Goal: Check status: Check status

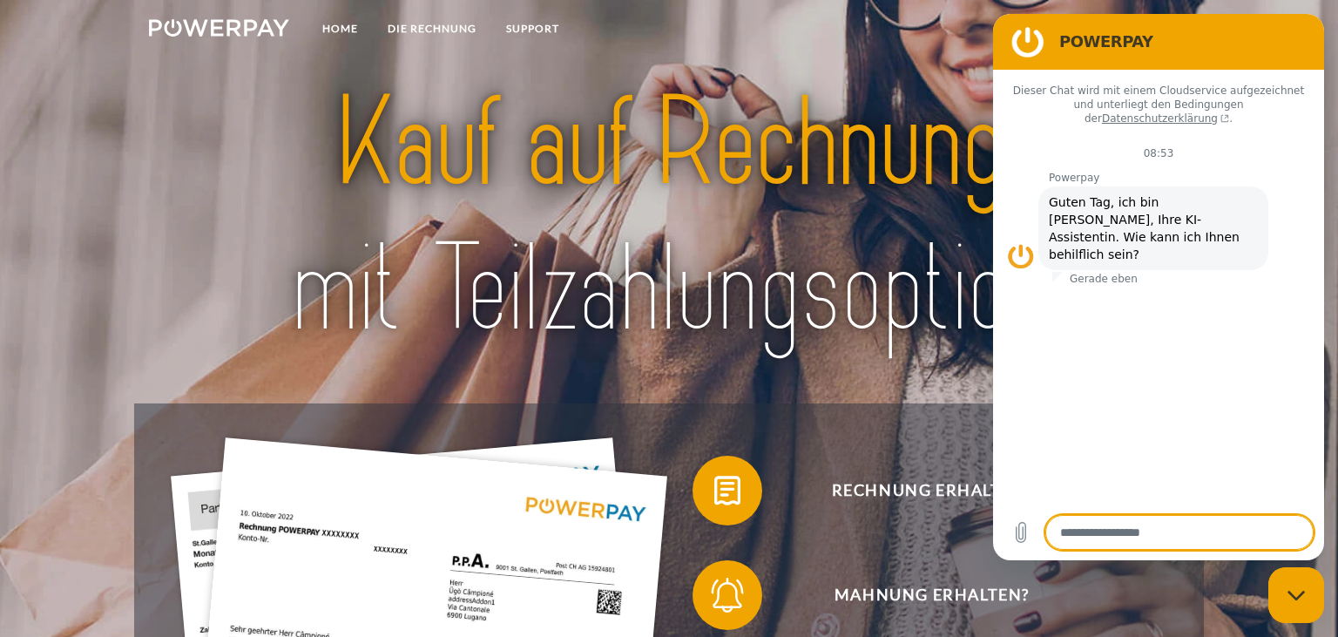
click at [652, 45] on nav "Home DIE RECHNUNG SUPPORT agb" at bounding box center [669, 31] width 1338 height 62
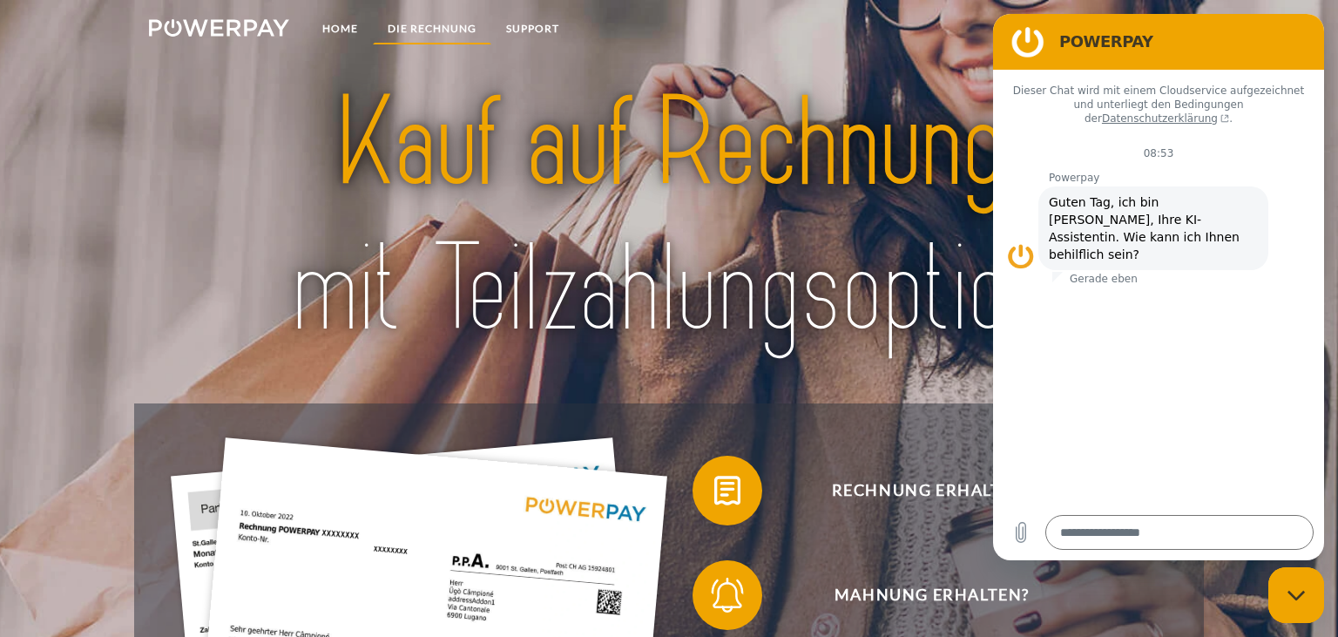
click at [425, 32] on link "DIE RECHNUNG" at bounding box center [432, 28] width 118 height 31
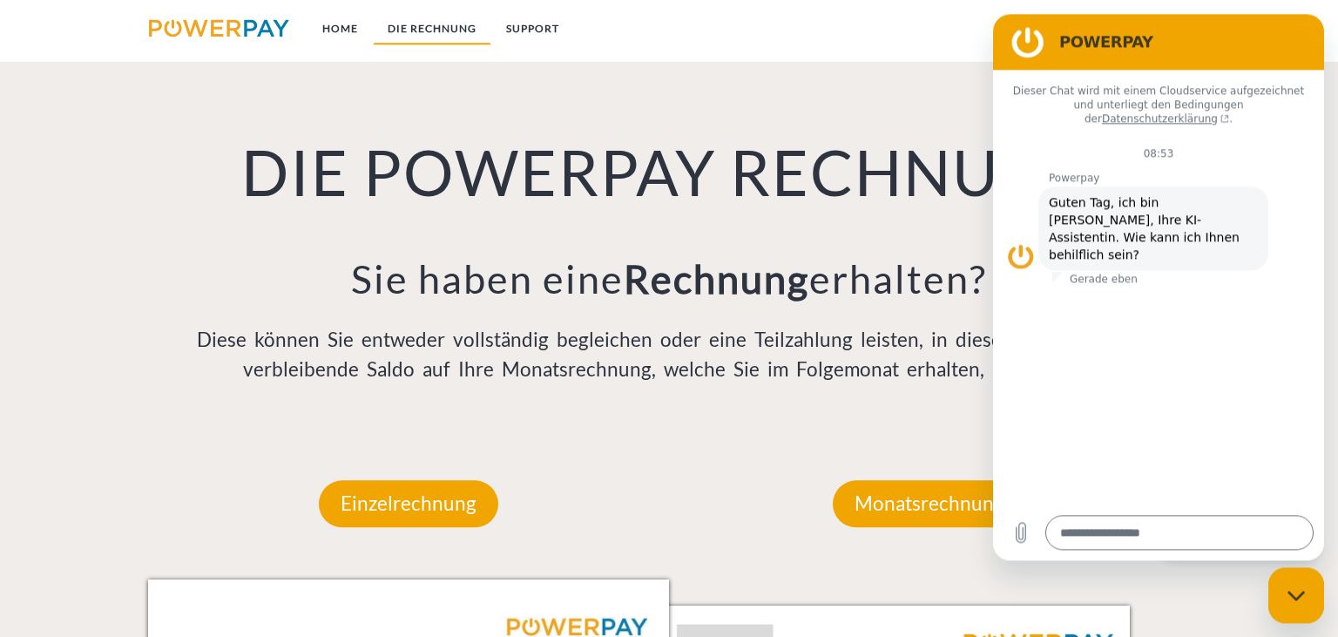
scroll to position [1219, 0]
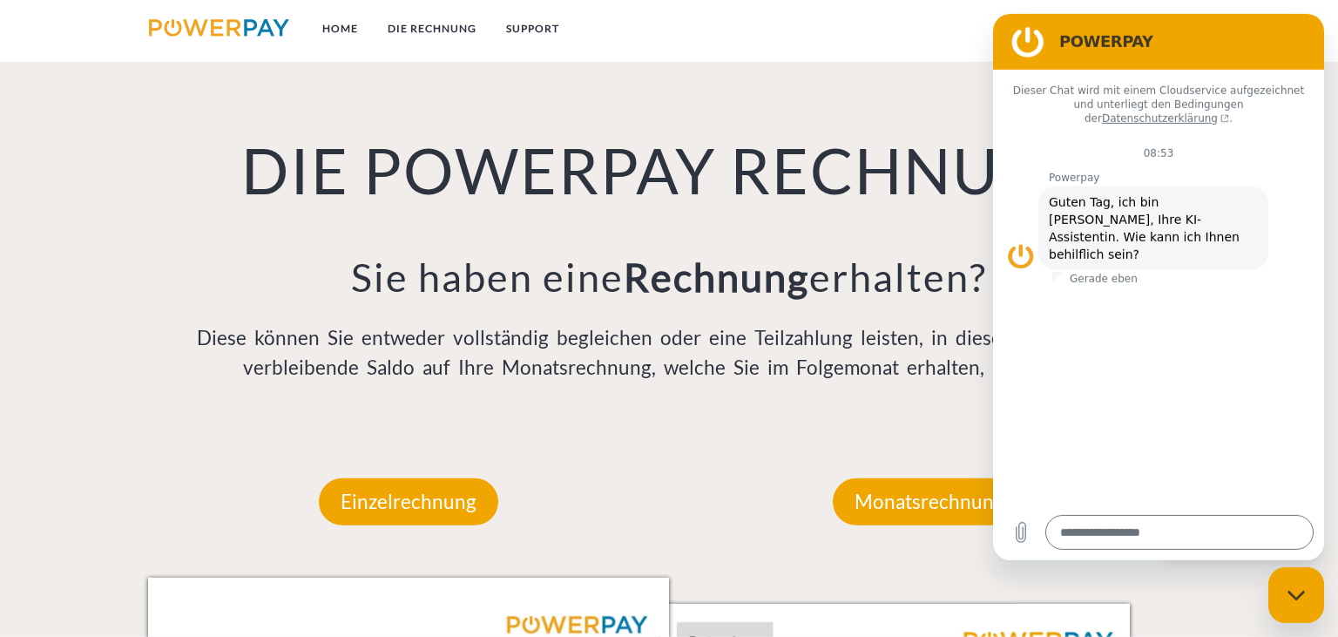
click at [876, 44] on nav "Home DIE RECHNUNG SUPPORT agb" at bounding box center [669, 31] width 1338 height 62
click at [1023, 40] on figure at bounding box center [1028, 41] width 35 height 35
click at [868, 74] on div "DIE POWERPAY RECHNUNG Sie haben eine Rechnung erhalten? Diese können Sie entwed…" at bounding box center [669, 213] width 1071 height 426
click at [1292, 582] on div "Messaging-Fenster schließen" at bounding box center [1296, 594] width 52 height 52
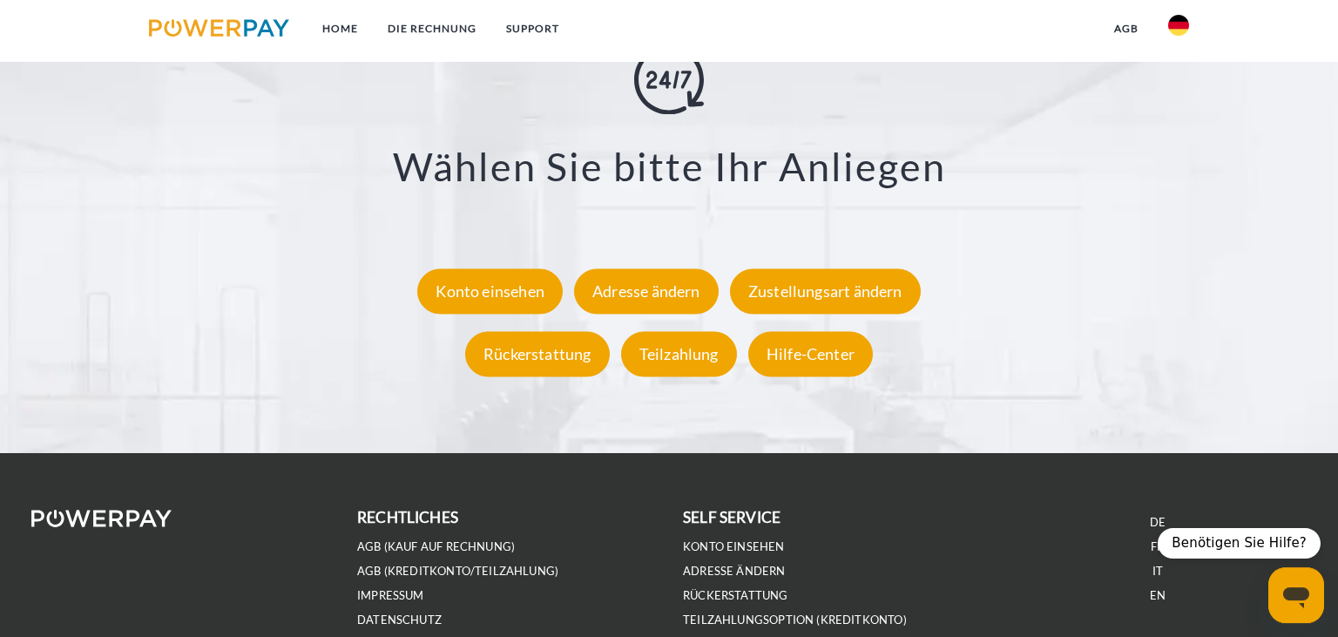
scroll to position [3335, 0]
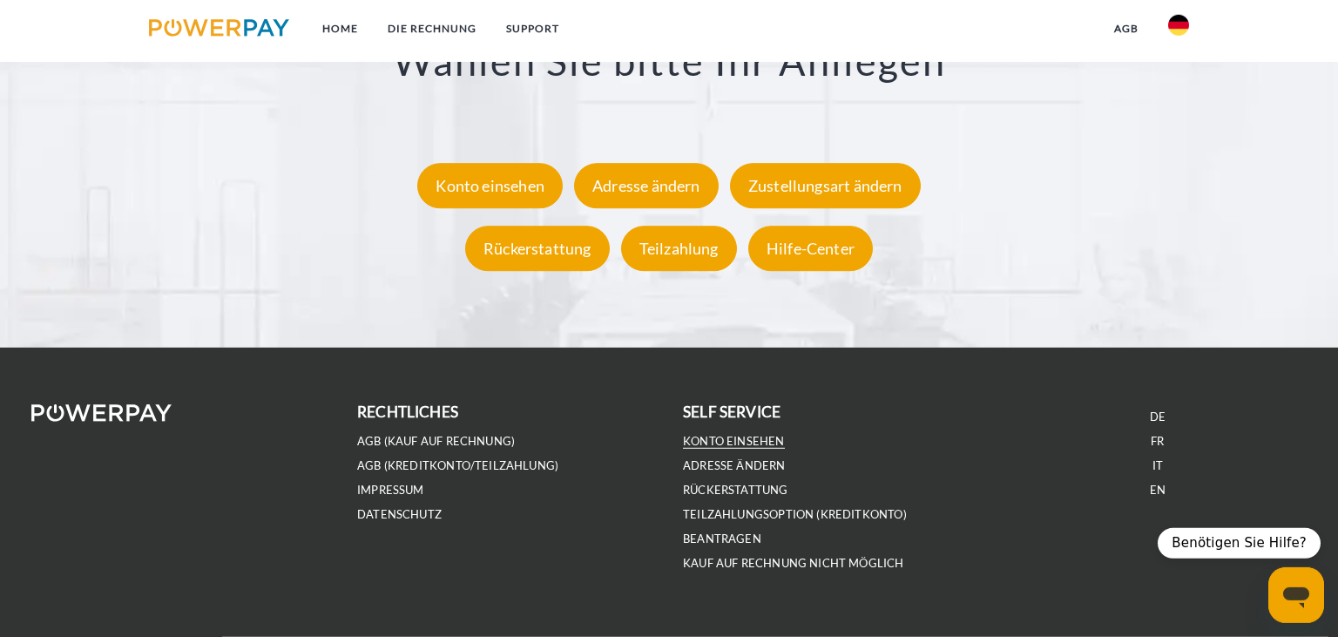
click at [755, 443] on link "Konto einsehen" at bounding box center [734, 441] width 102 height 15
type textarea "*"
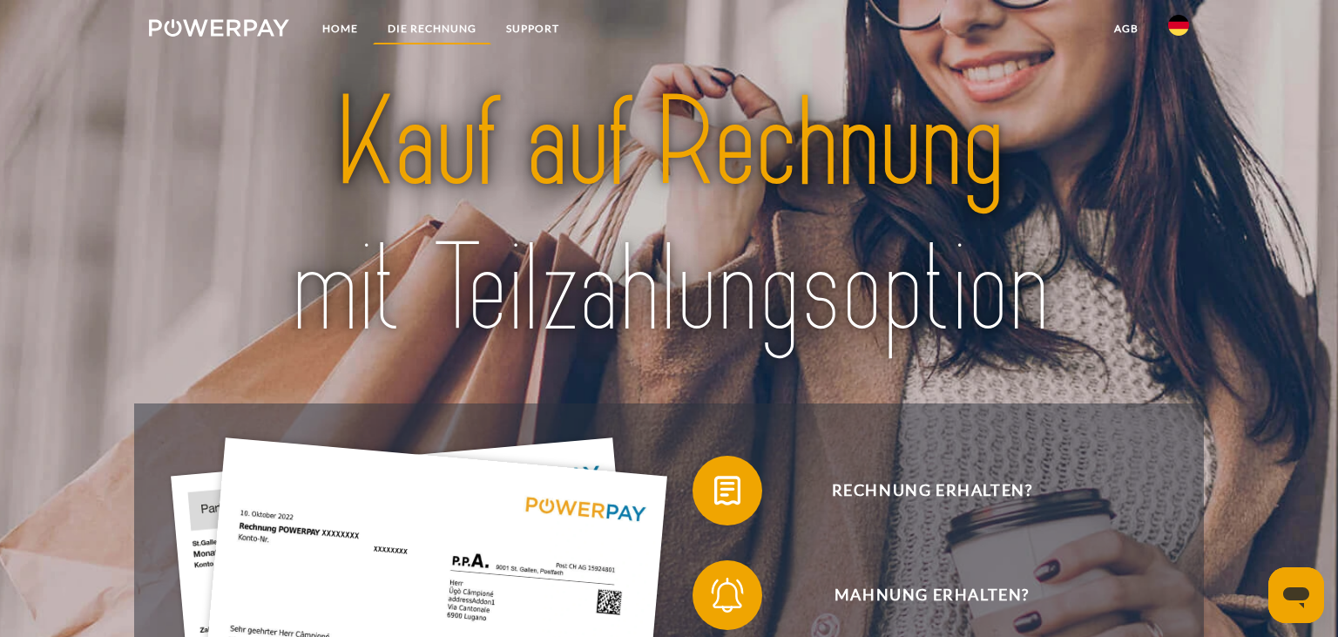
click at [431, 30] on link "DIE RECHNUNG" at bounding box center [432, 28] width 118 height 31
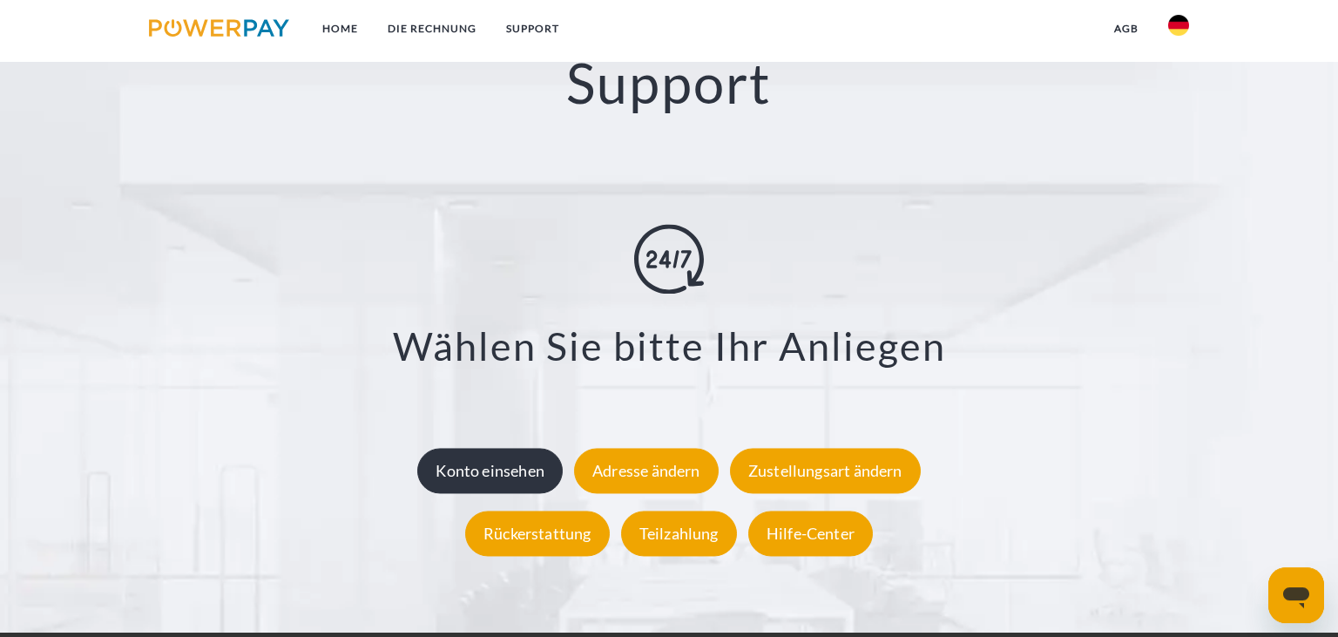
scroll to position [3059, 0]
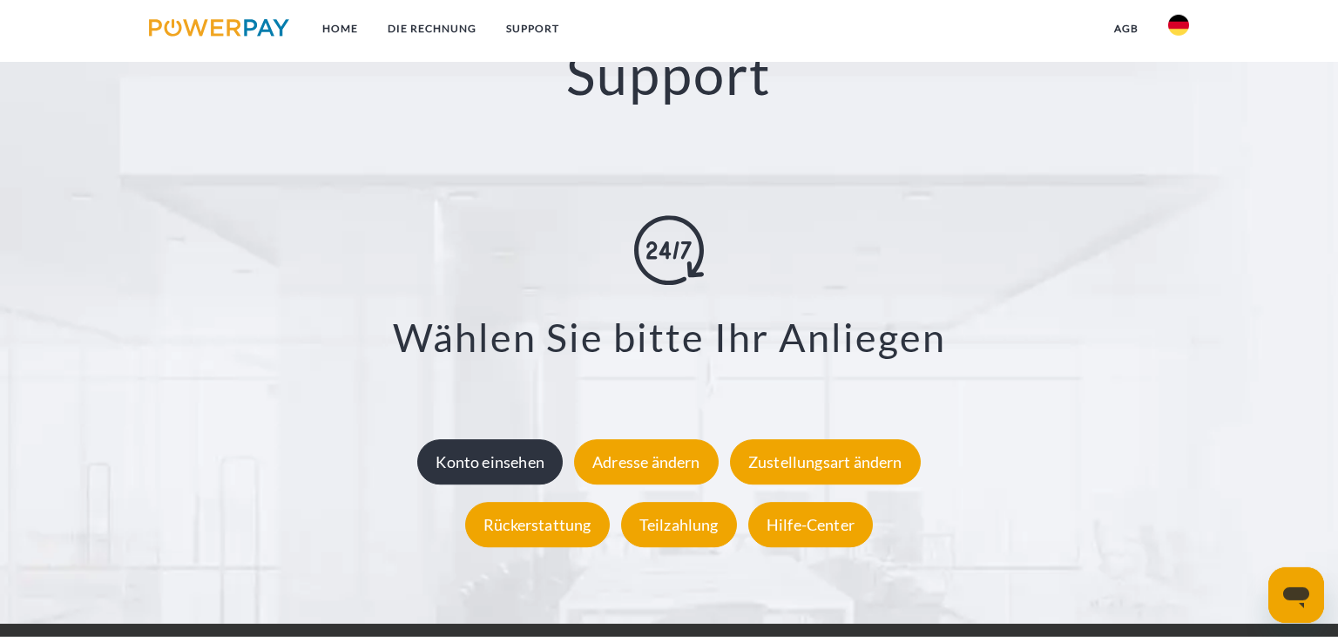
click at [493, 464] on div "Konto einsehen" at bounding box center [490, 462] width 146 height 45
